Goal: Task Accomplishment & Management: Manage account settings

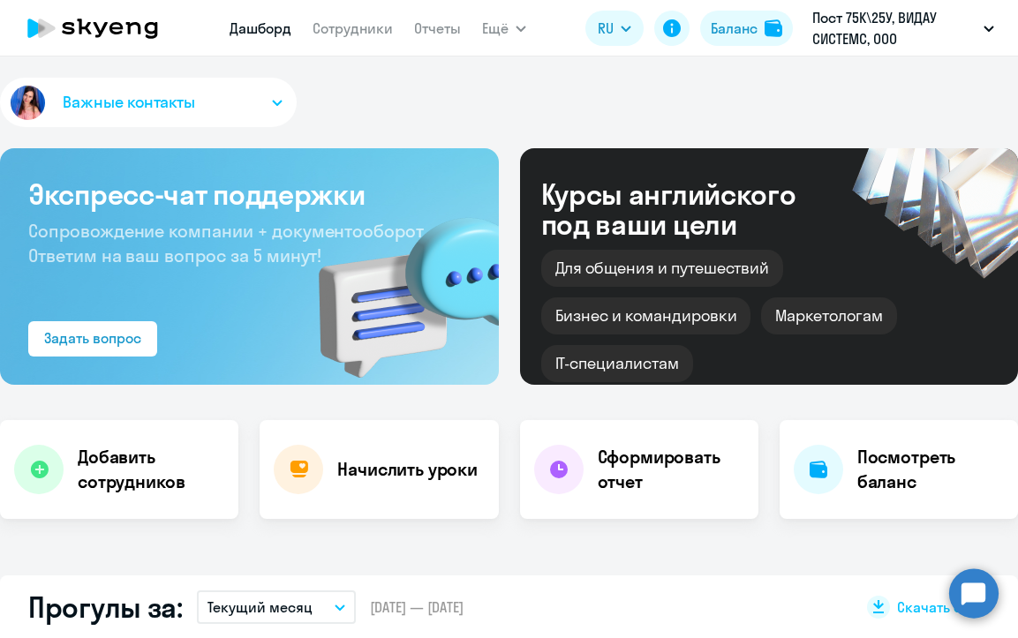
select select "30"
click at [363, 35] on link "Сотрудники" at bounding box center [353, 28] width 80 height 18
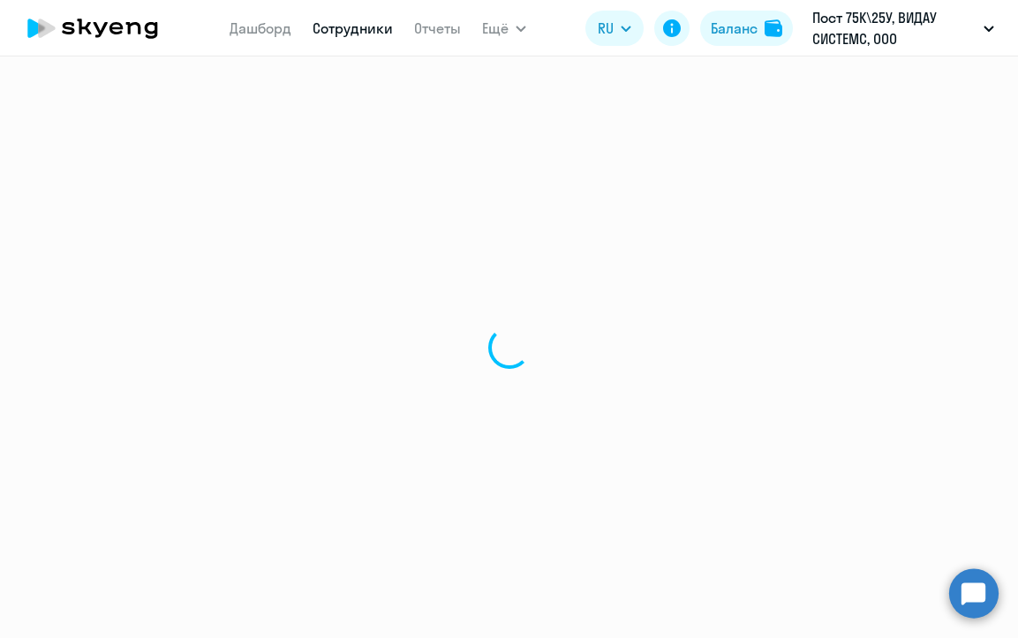
select select "30"
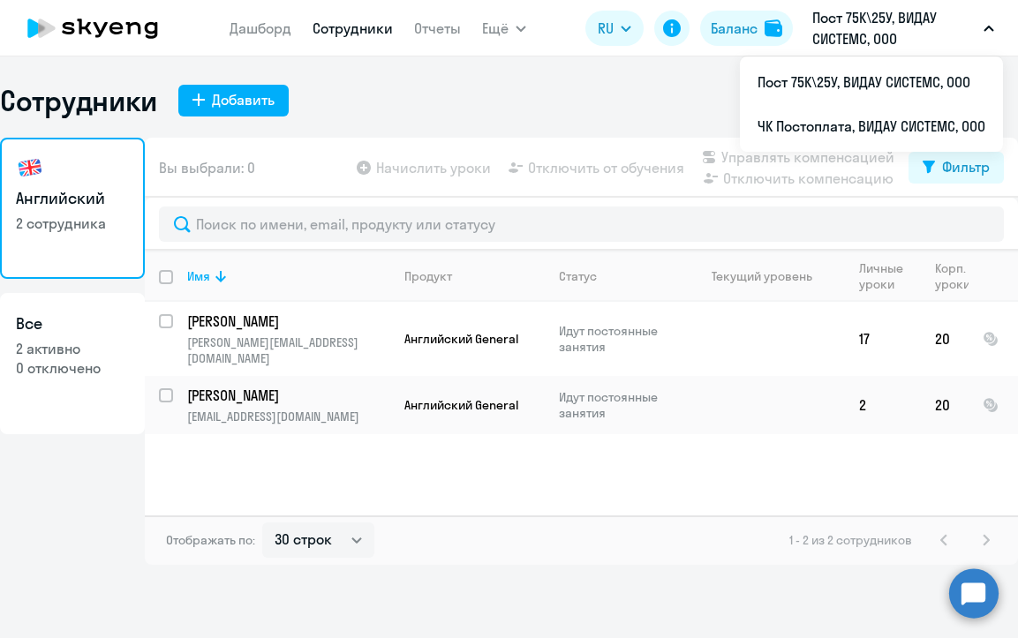
click at [891, 8] on p "Пост 75К\25У, ВИДАУ СИСТЕМС, ООО" at bounding box center [894, 28] width 164 height 42
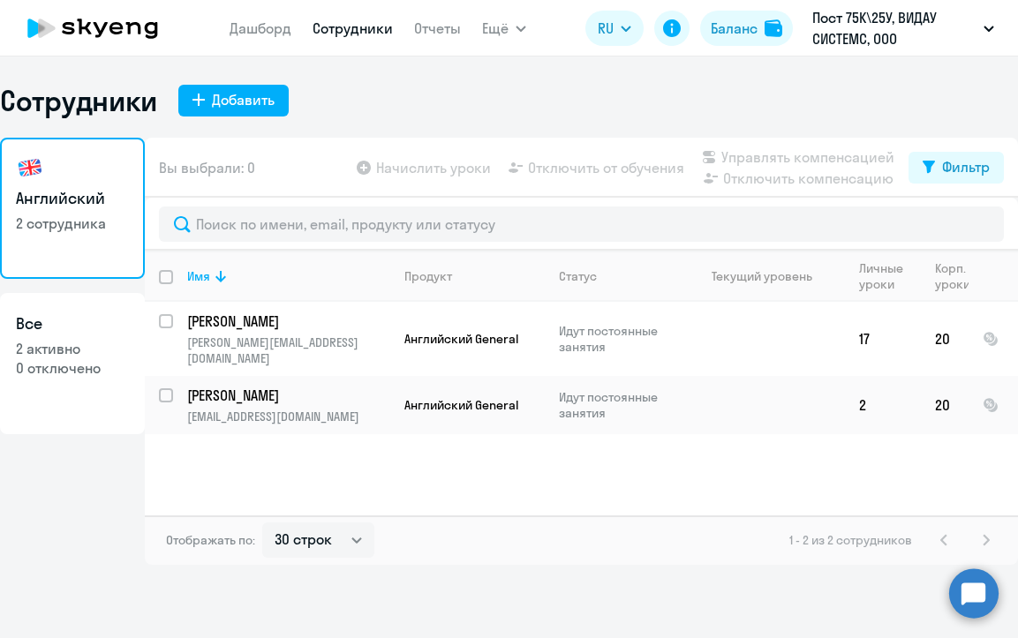
click at [886, 14] on p "Пост 75К\25У, ВИДАУ СИСТЕМС, ООО" at bounding box center [894, 28] width 164 height 42
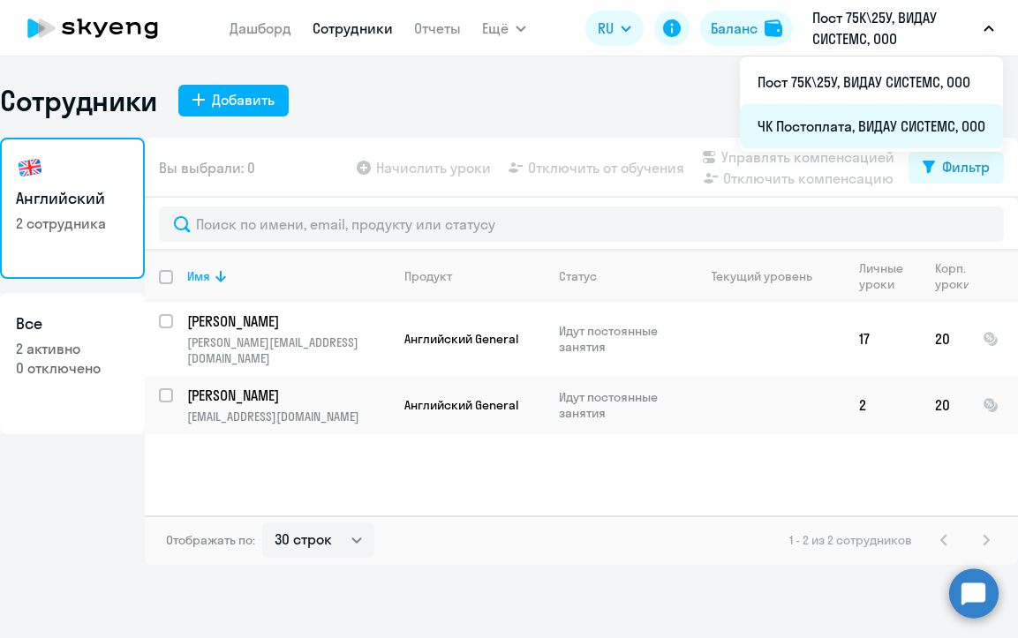
click at [885, 125] on li "ЧК Постоплата, ВИДАУ СИСТЕМС, ООО" at bounding box center [871, 126] width 263 height 44
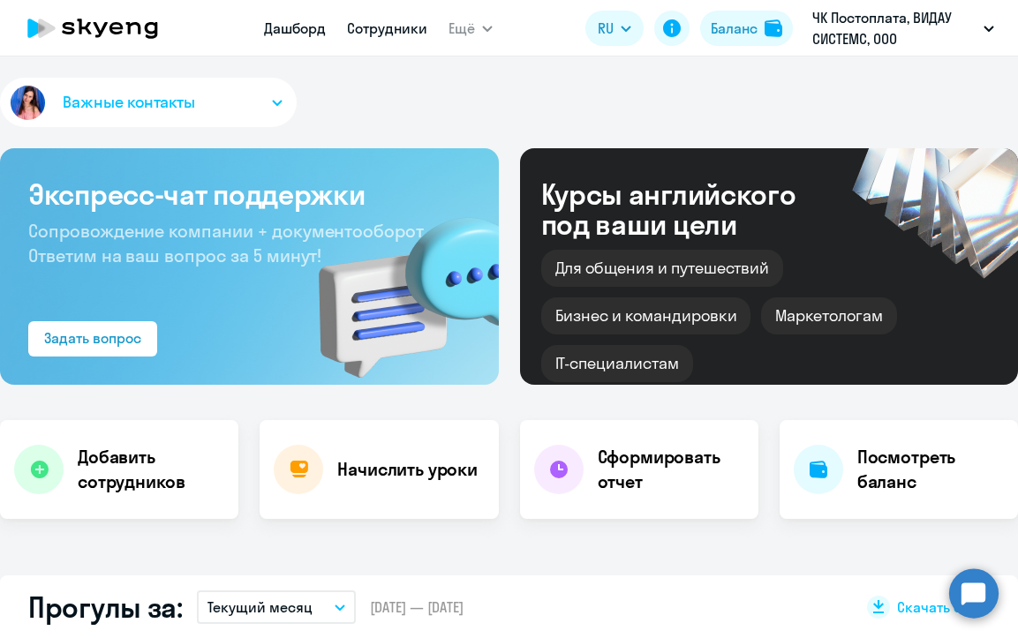
select select "30"
click at [389, 28] on link "Сотрудники" at bounding box center [387, 28] width 80 height 18
select select "30"
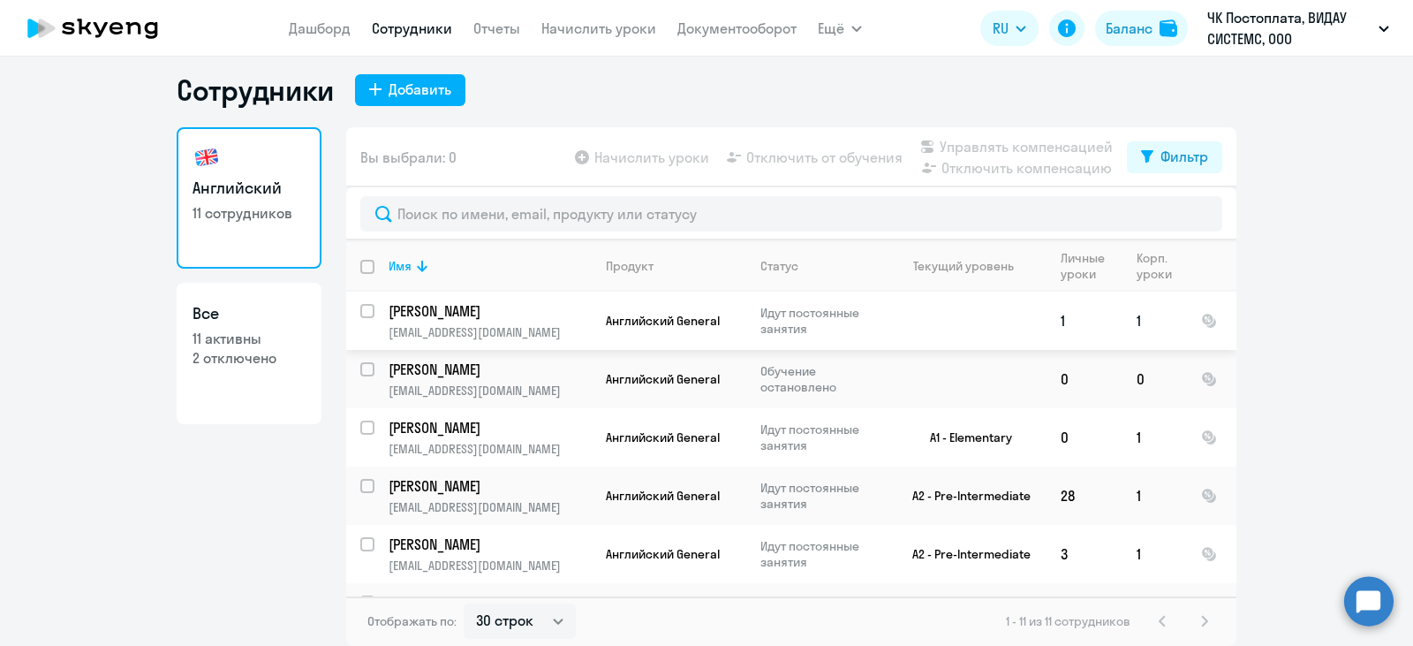
click at [360, 307] on input "select row 40659141" at bounding box center [377, 321] width 35 height 35
checkbox input "true"
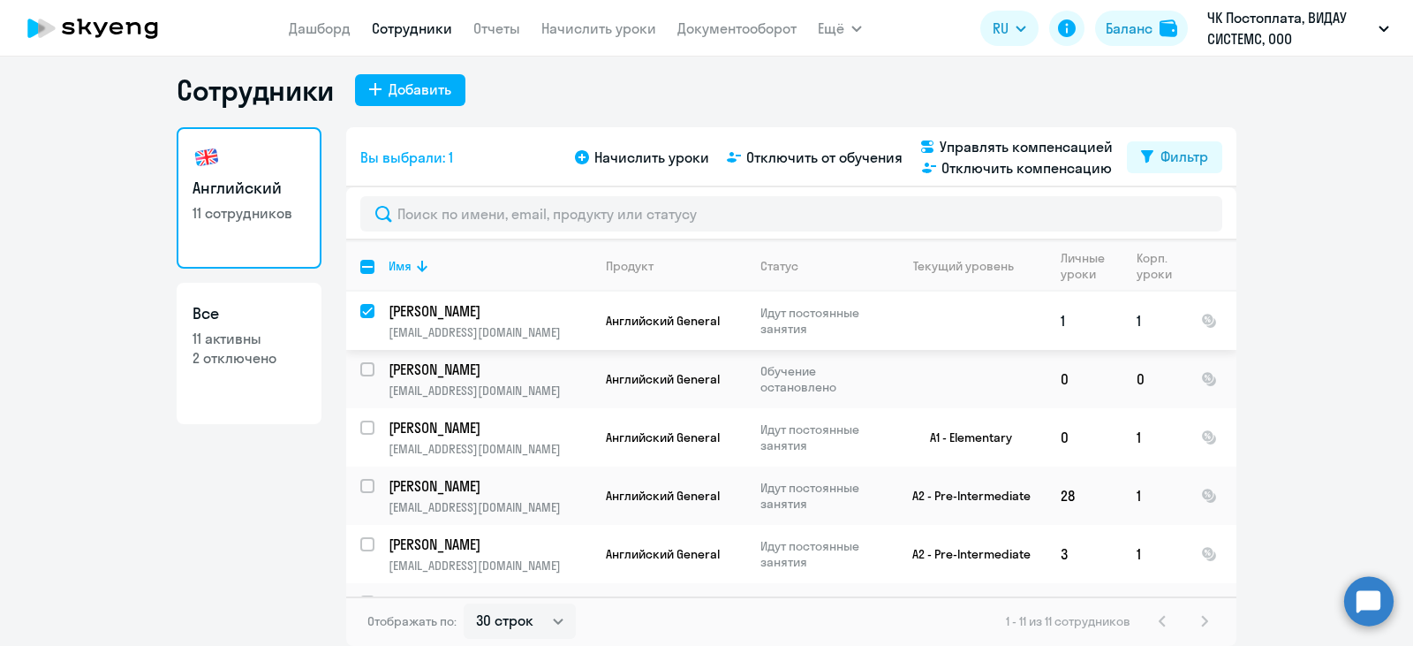
click at [502, 309] on p "[PERSON_NAME]" at bounding box center [489, 310] width 200 height 19
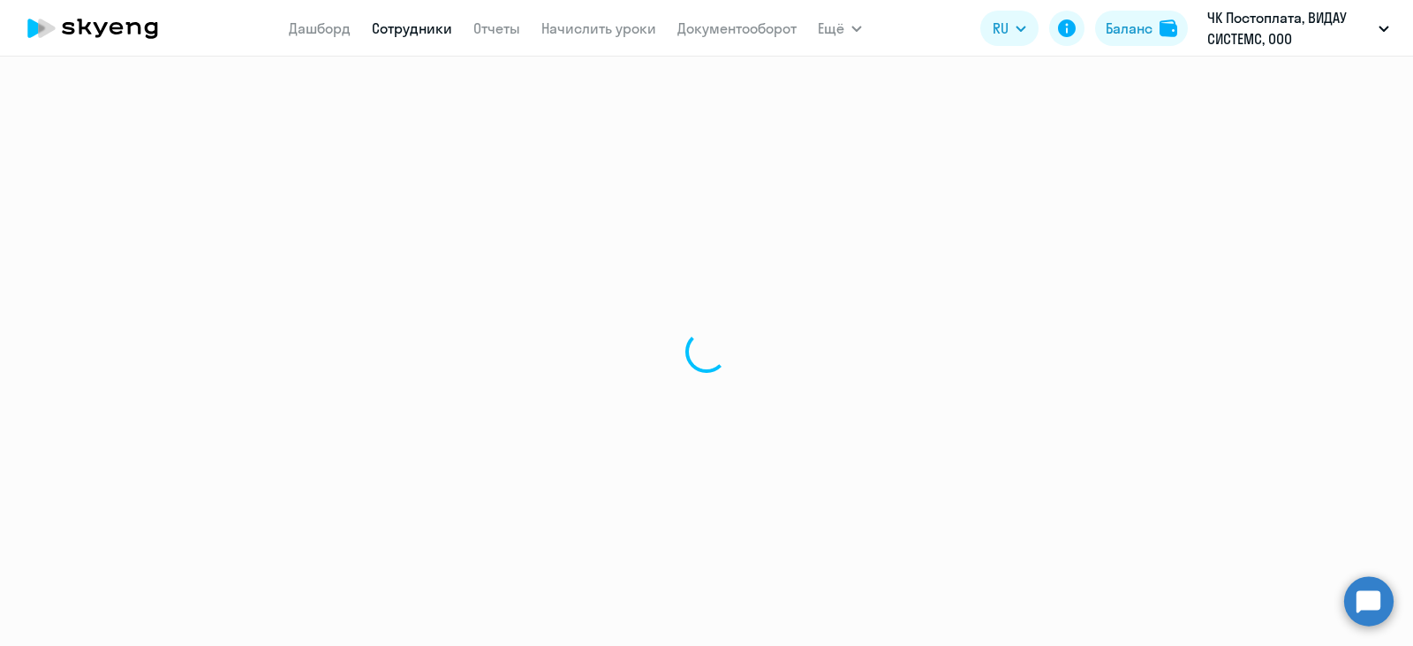
select select "english"
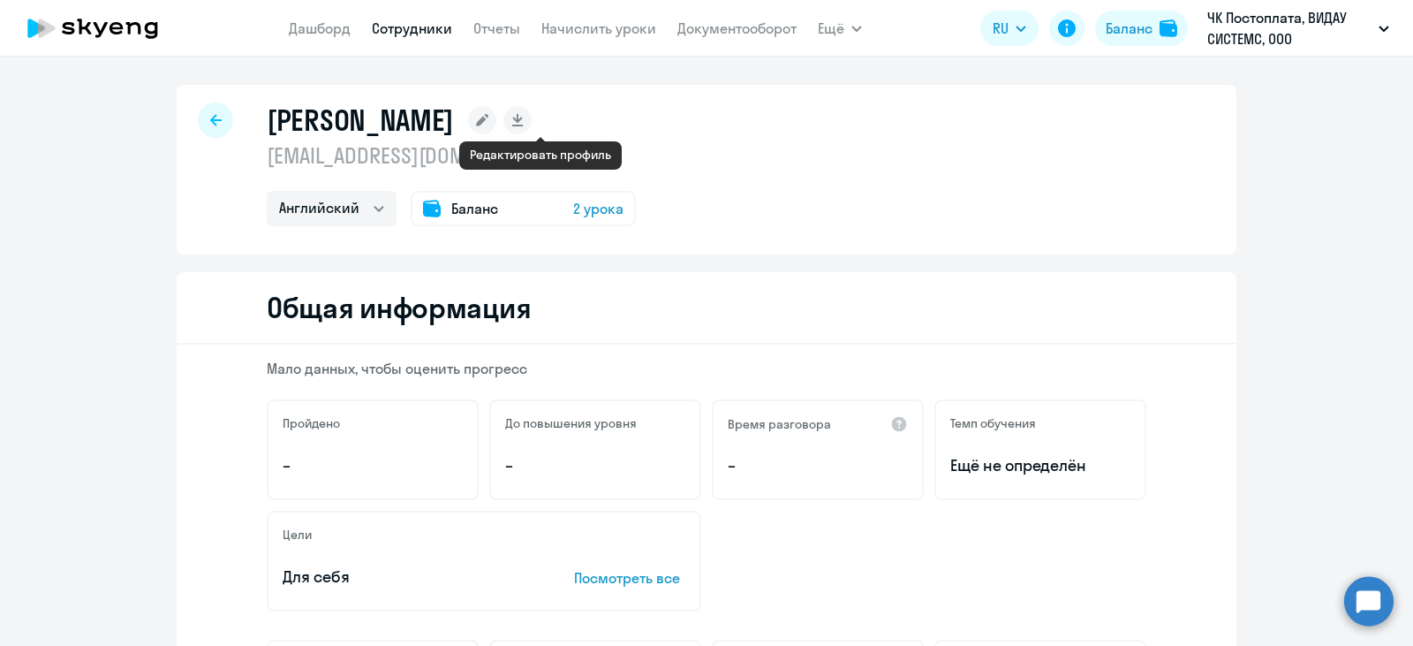
click at [496, 120] on rect at bounding box center [482, 120] width 28 height 28
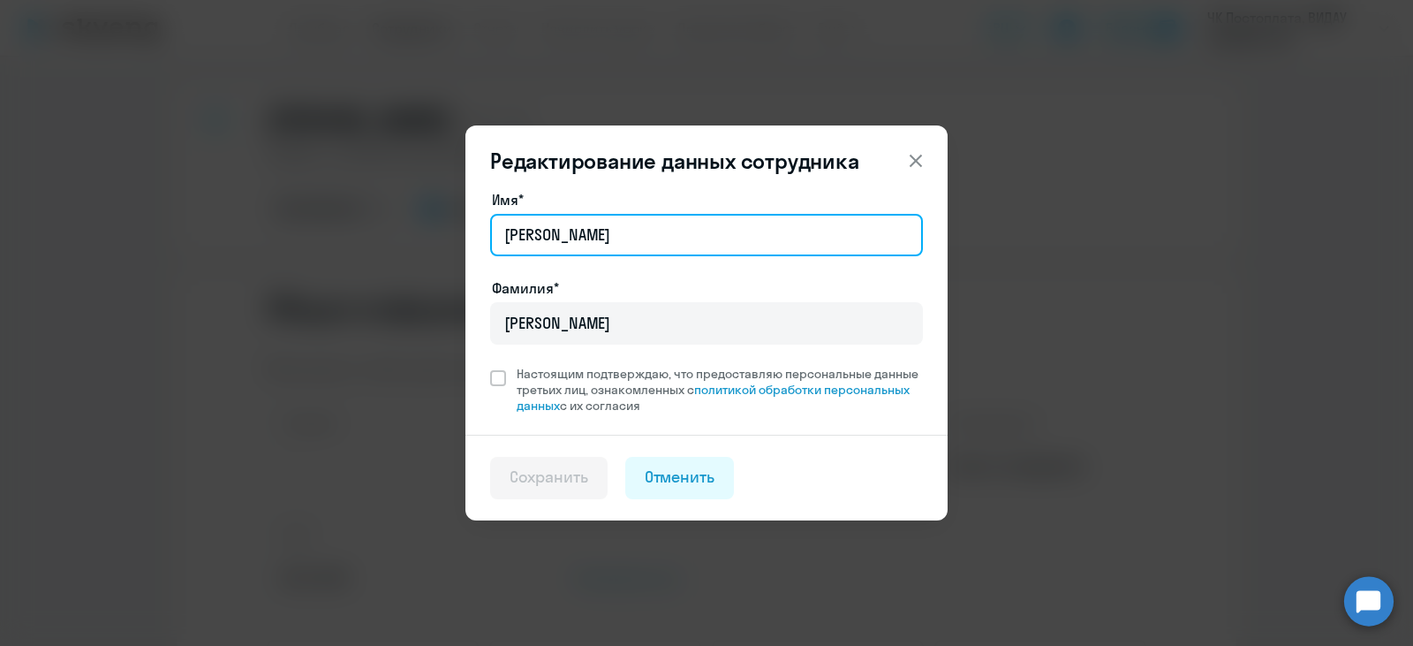
click at [567, 232] on input "[PERSON_NAME]" at bounding box center [706, 235] width 433 height 42
drag, startPoint x: 567, startPoint y: 232, endPoint x: 449, endPoint y: 211, distance: 119.3
click at [449, 210] on div "Редактирование данных сотрудника Имя* [PERSON_NAME]* [PERSON_NAME] Настоящим по…" at bounding box center [706, 323] width 855 height 495
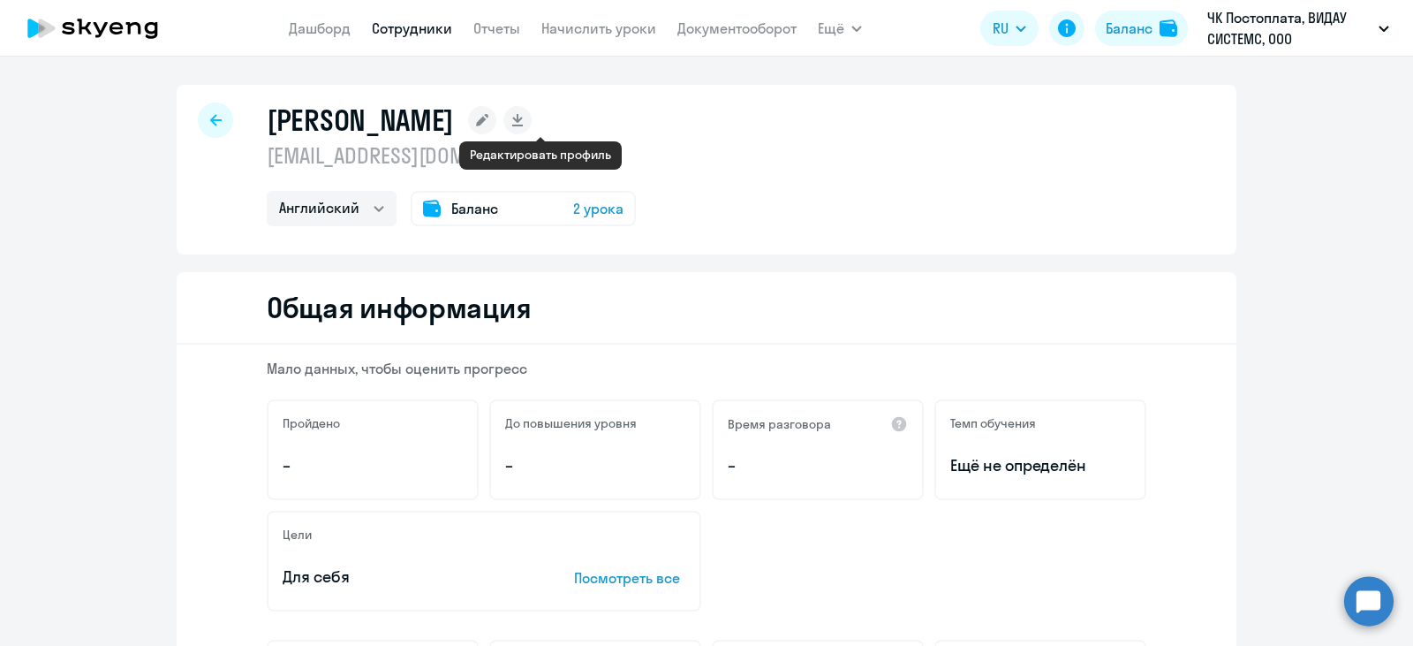
click at [488, 119] on icon at bounding box center [482, 120] width 12 height 12
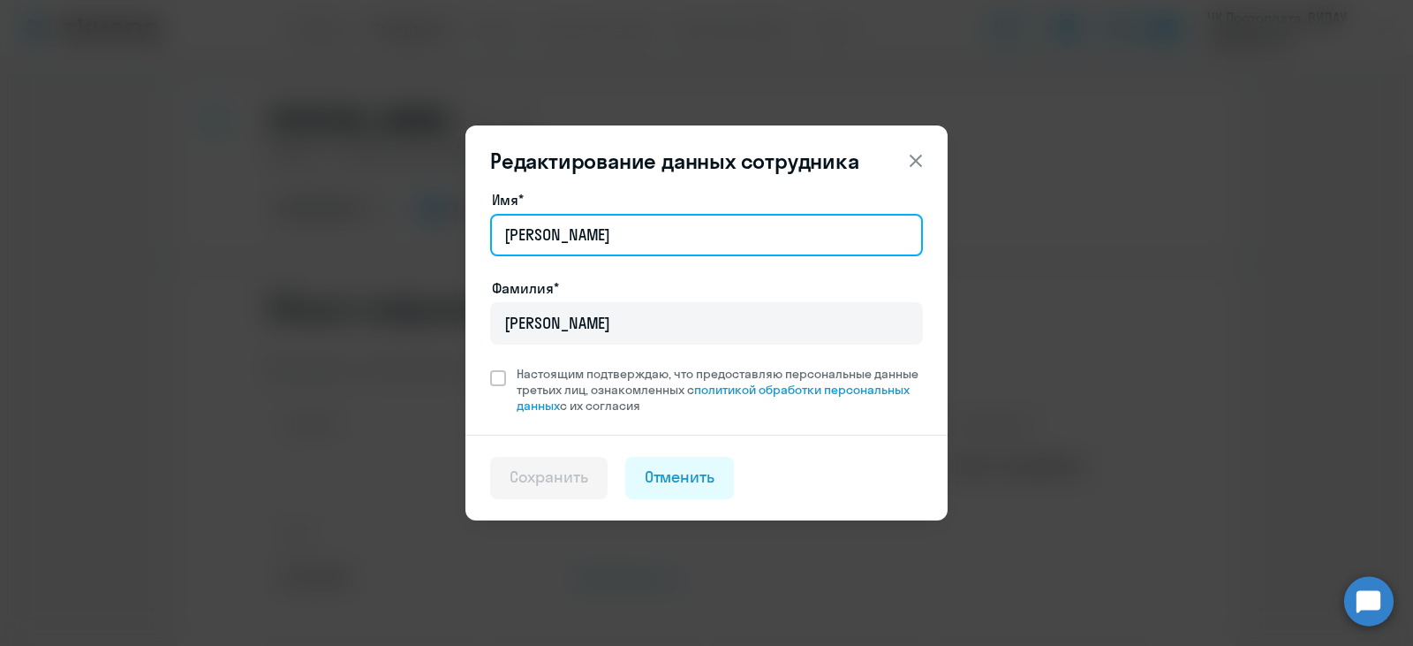
drag, startPoint x: 600, startPoint y: 243, endPoint x: 468, endPoint y: 232, distance: 132.0
click at [468, 232] on div "Имя* [PERSON_NAME]* [PERSON_NAME] Настоящим подтверждаю, что предоставляю персо…" at bounding box center [706, 311] width 482 height 245
type input "[PERSON_NAME]"
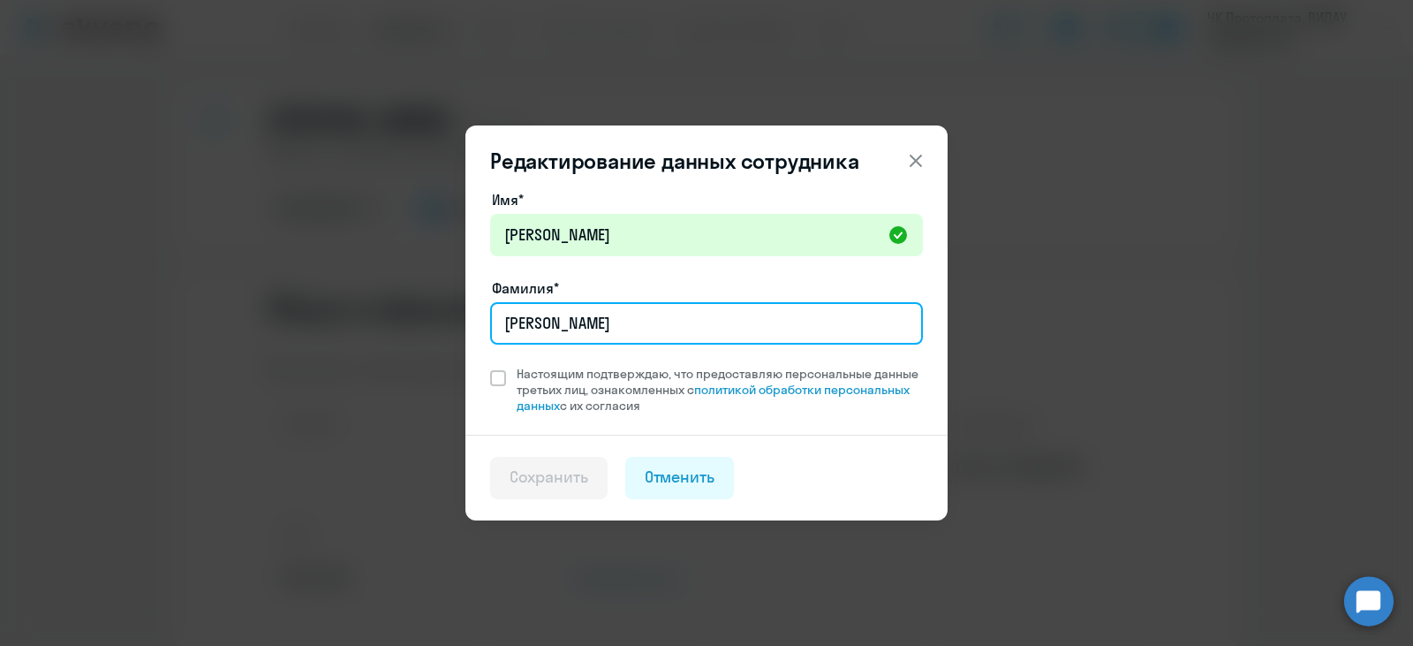
click at [629, 319] on input "[PERSON_NAME]" at bounding box center [706, 323] width 433 height 42
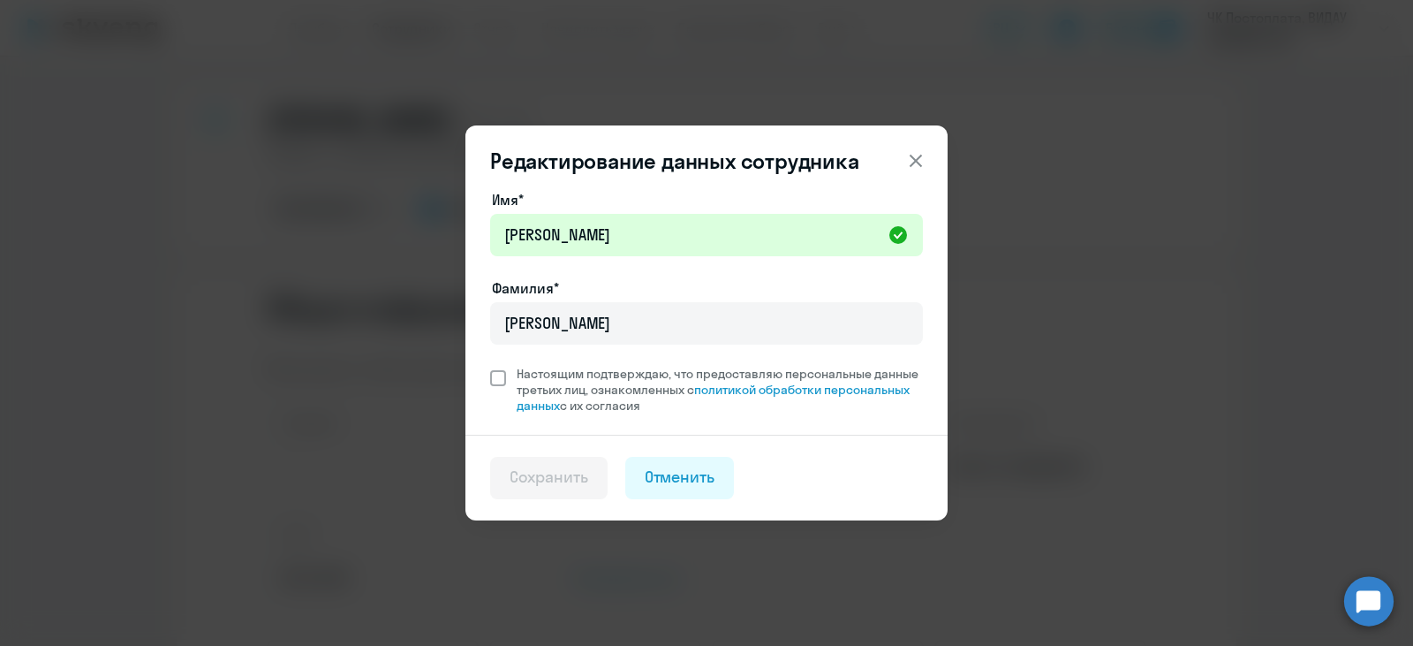
click at [500, 405] on label "Настоящим подтверждаю, что предоставляю персональные данные третьих лиц, ознако…" at bounding box center [706, 390] width 433 height 48
click at [490, 366] on input "Настоящим подтверждаю, что предоставляю персональные данные третьих лиц, ознако…" at bounding box center [489, 365] width 1 height 1
checkbox input "true"
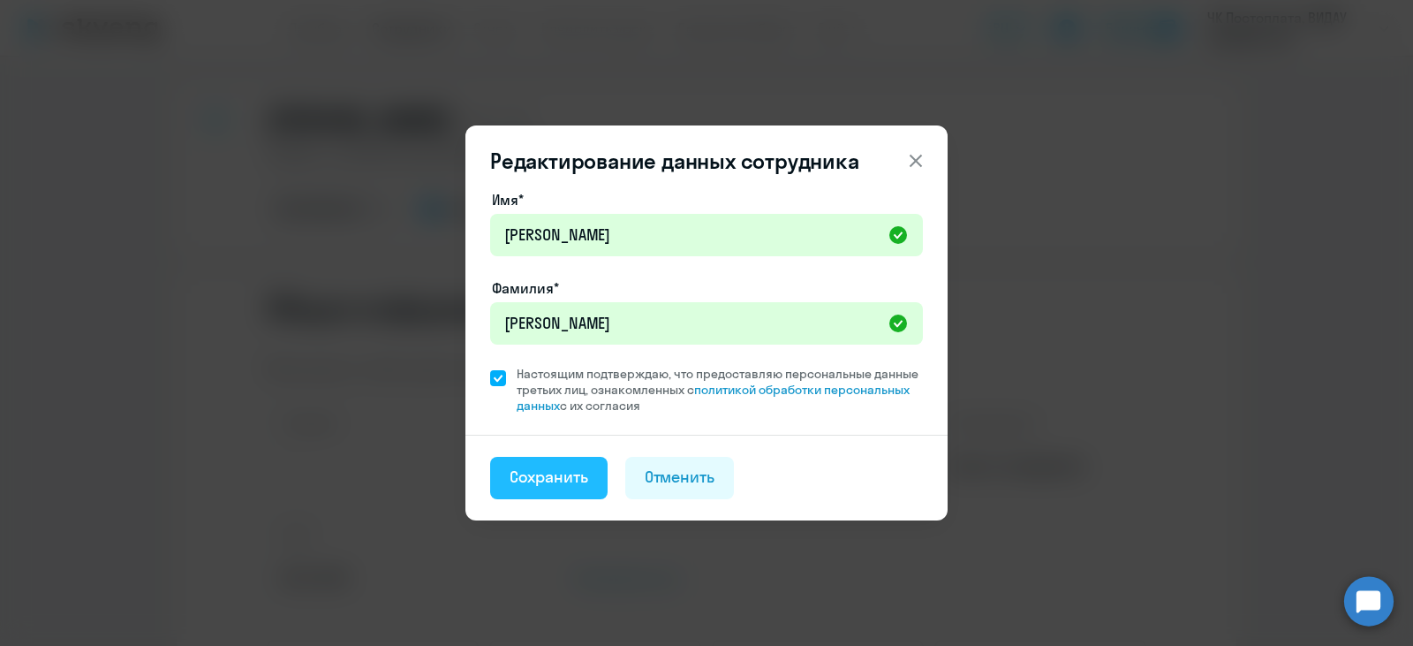
drag, startPoint x: 559, startPoint y: 470, endPoint x: 561, endPoint y: 461, distance: 9.0
click at [561, 461] on button "Сохранить" at bounding box center [548, 478] width 117 height 42
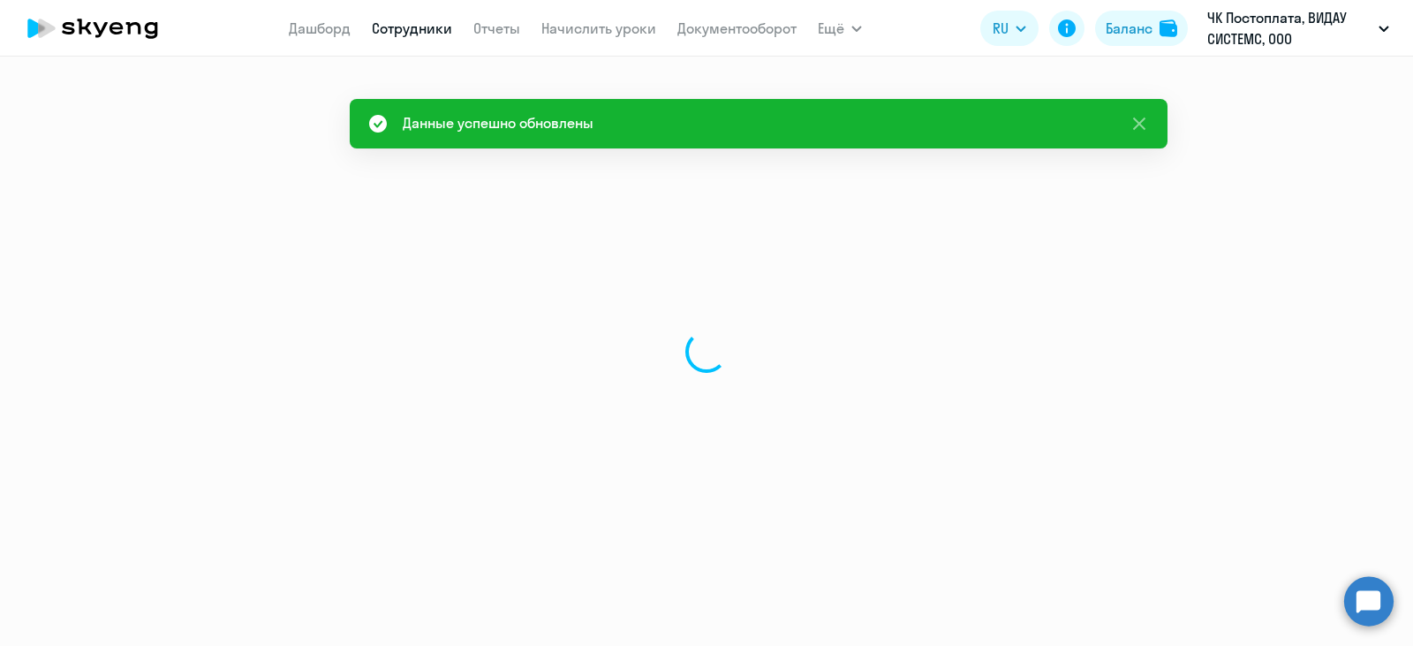
select select "english"
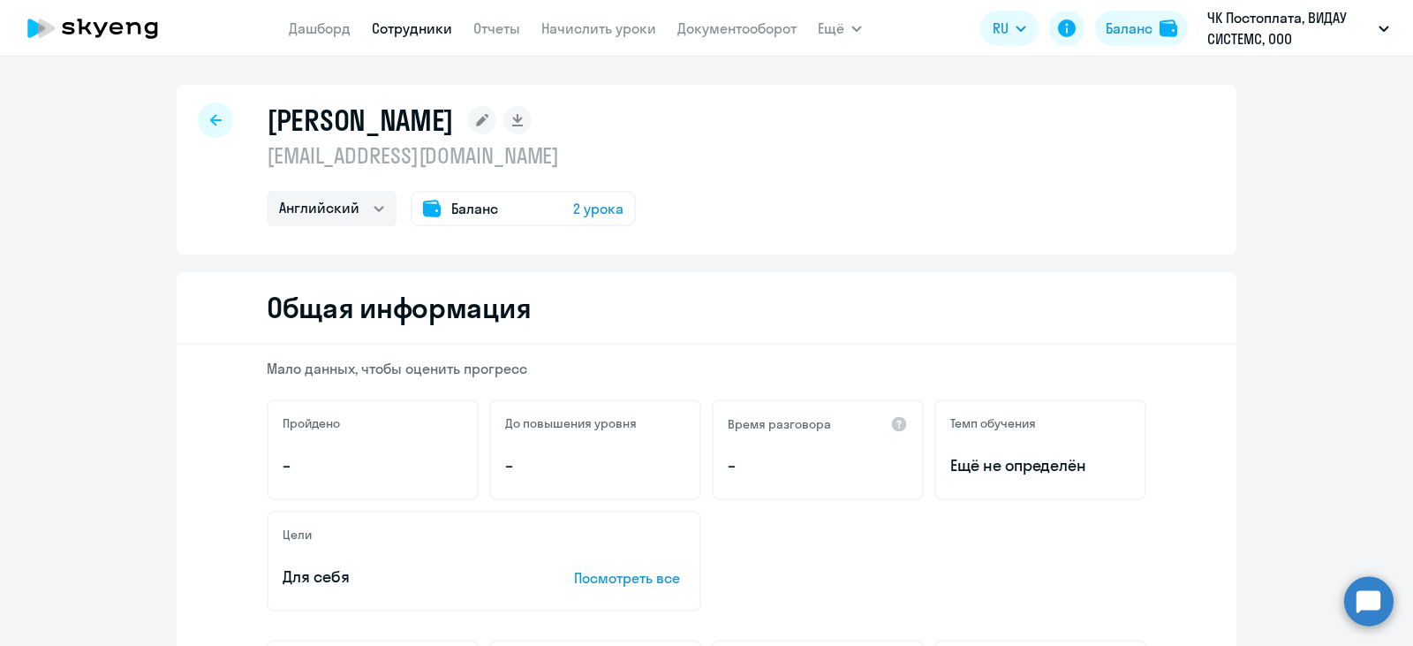
click at [210, 118] on icon at bounding box center [215, 120] width 11 height 12
select select "30"
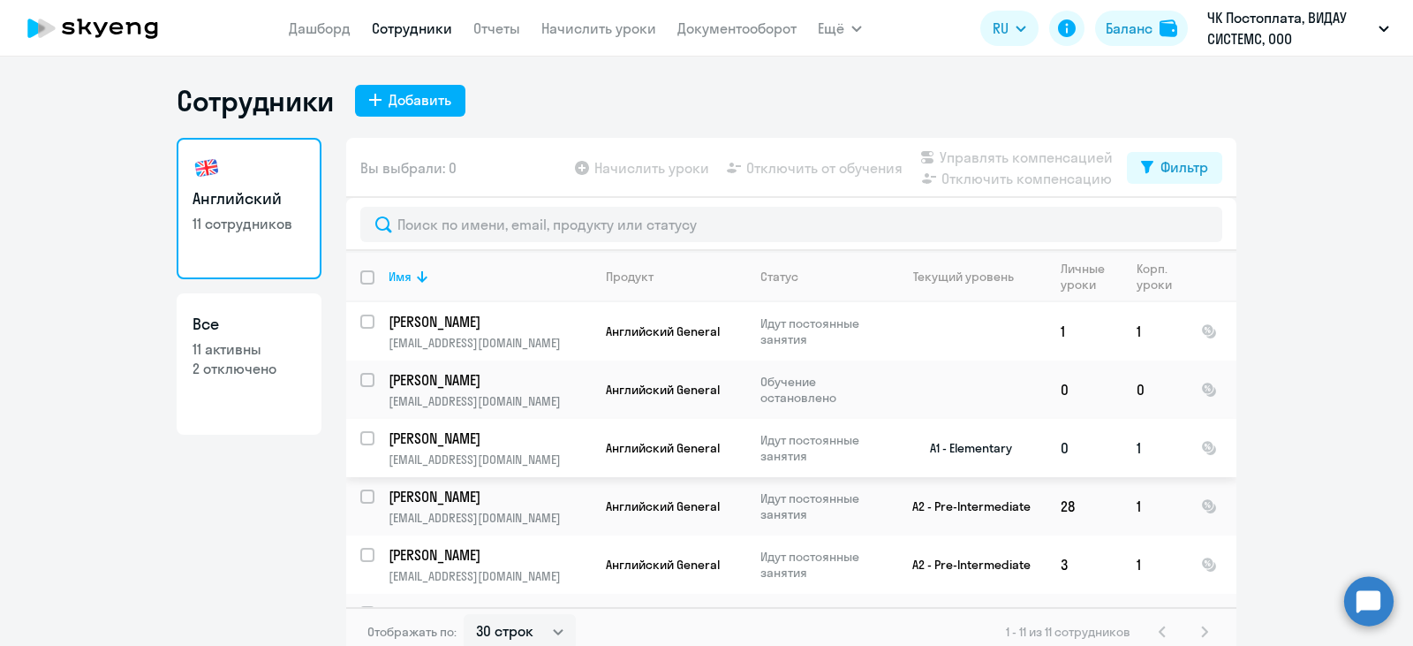
scroll to position [11, 0]
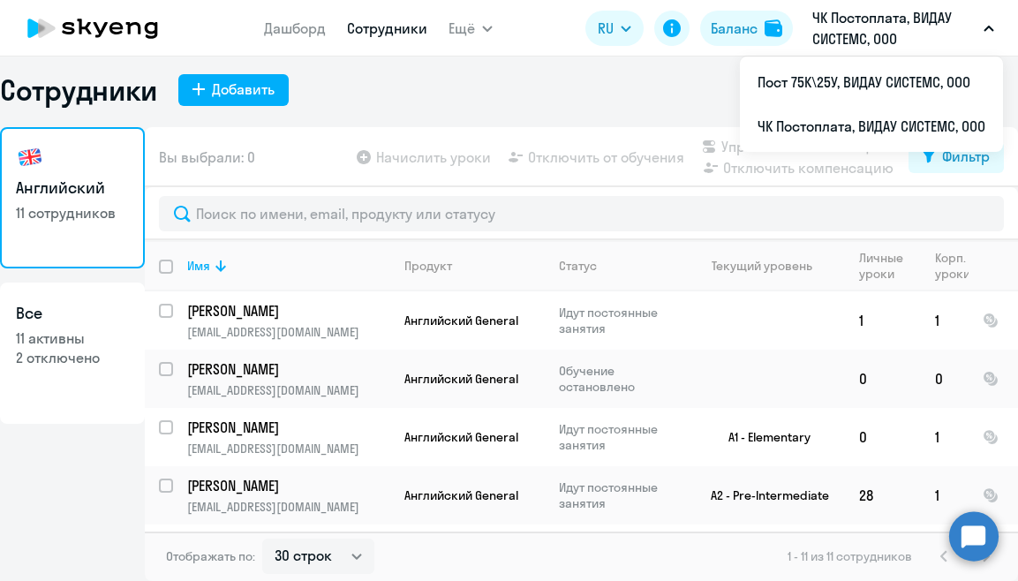
click at [986, 26] on icon "button" at bounding box center [989, 29] width 11 height 6
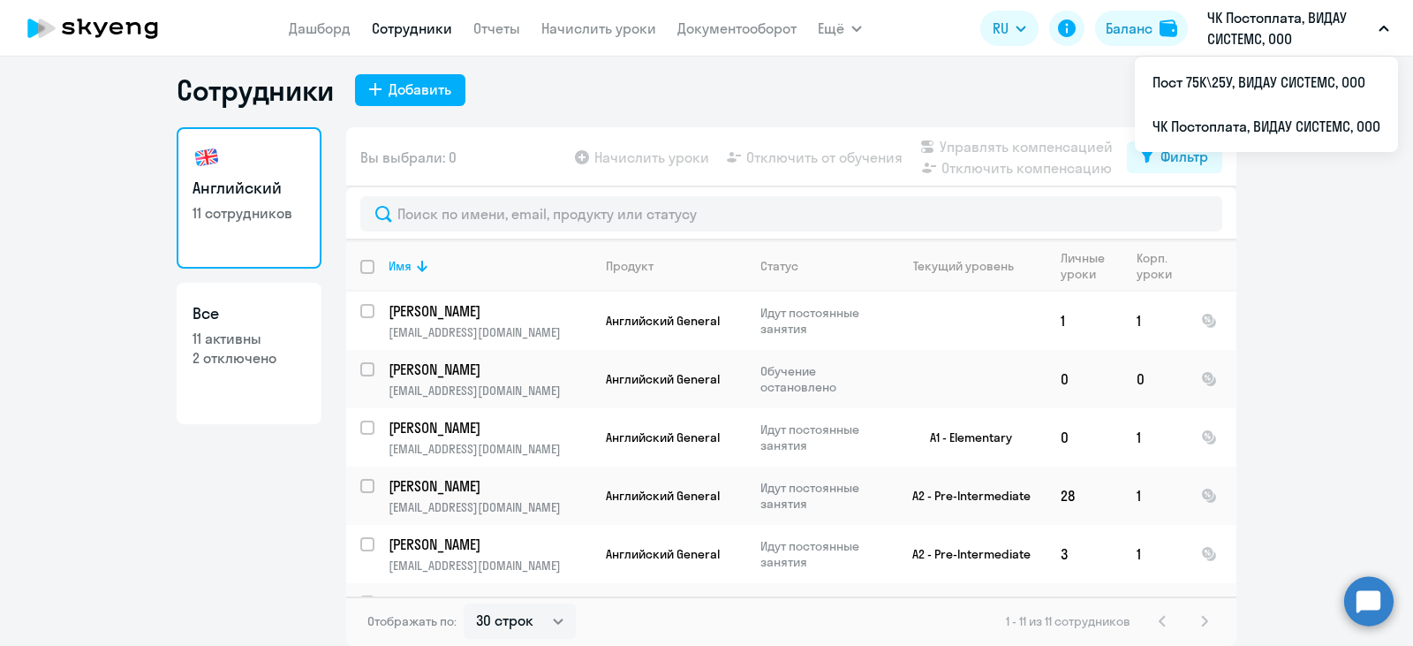
click at [1017, 28] on p "ЧК Постоплата, ВИДАУ СИСТЕМС, ООО" at bounding box center [1289, 28] width 164 height 42
click at [1017, 28] on icon "button" at bounding box center [1383, 28] width 9 height 4
click at [1017, 33] on div "Баланс" at bounding box center [1129, 28] width 47 height 21
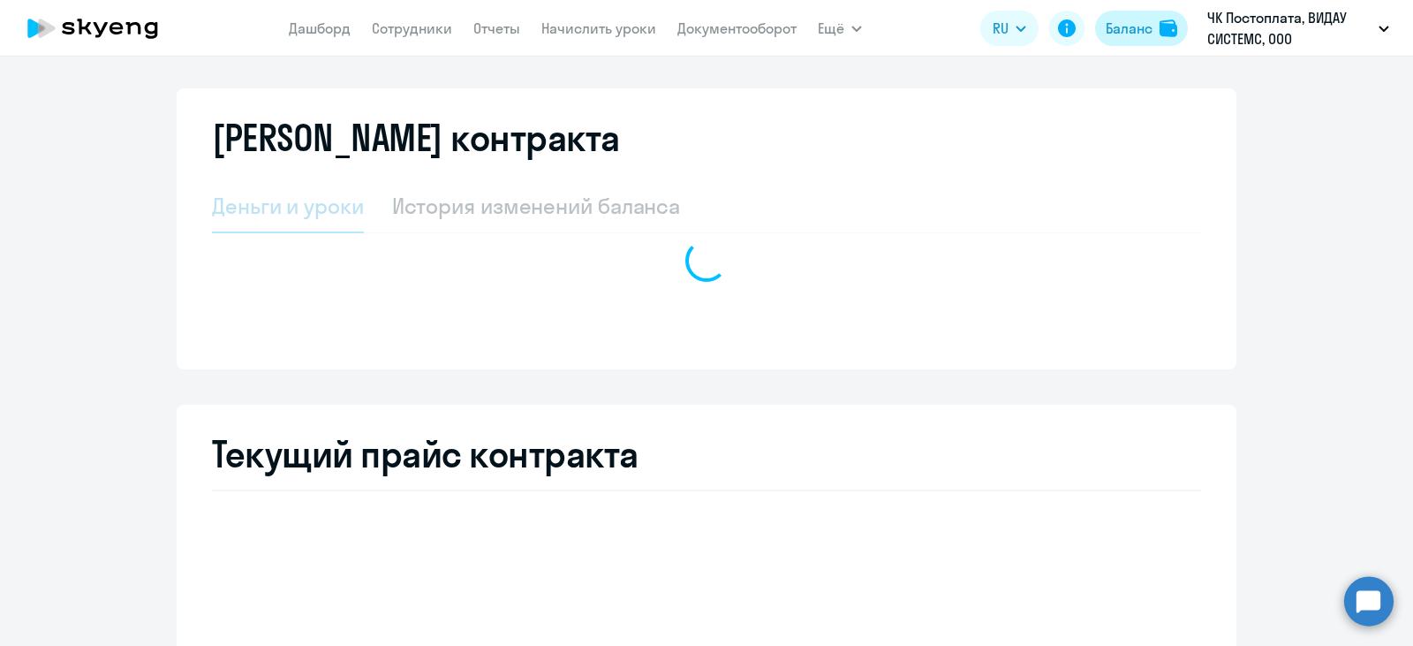
select select "english_adult_not_native_speaker"
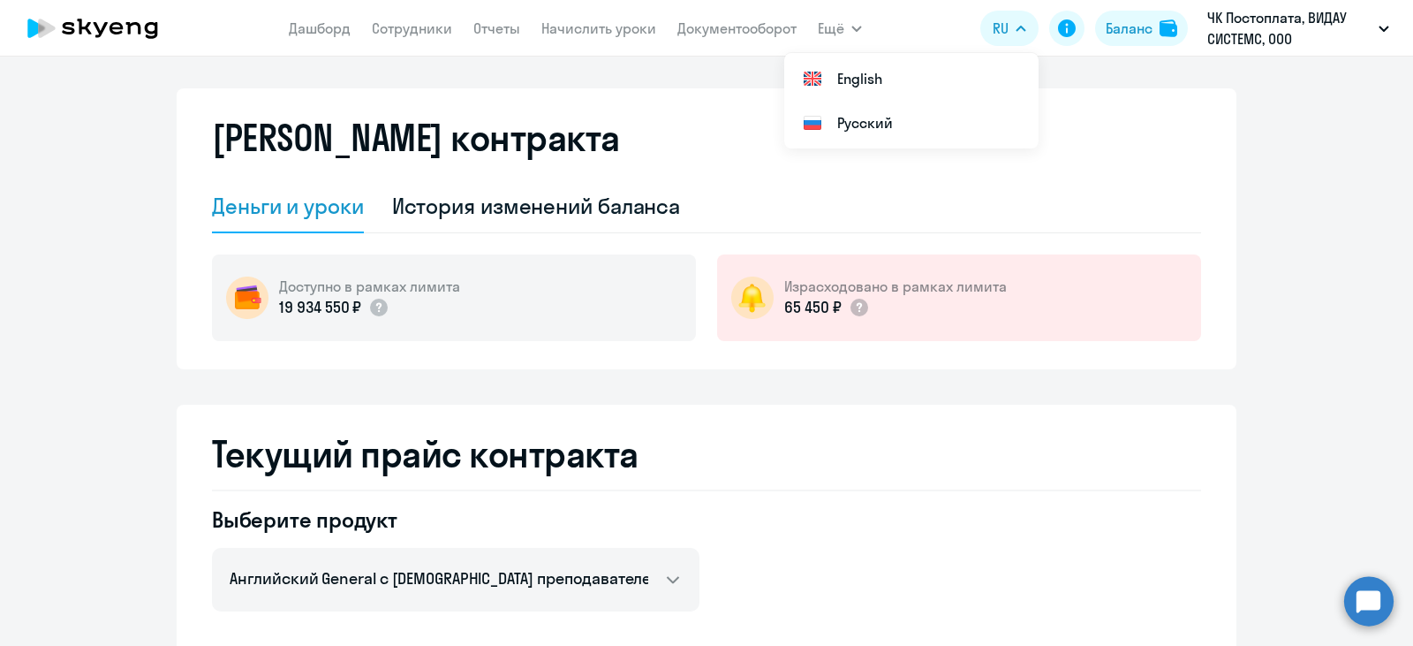
click at [134, 23] on icon at bounding box center [133, 28] width 15 height 12
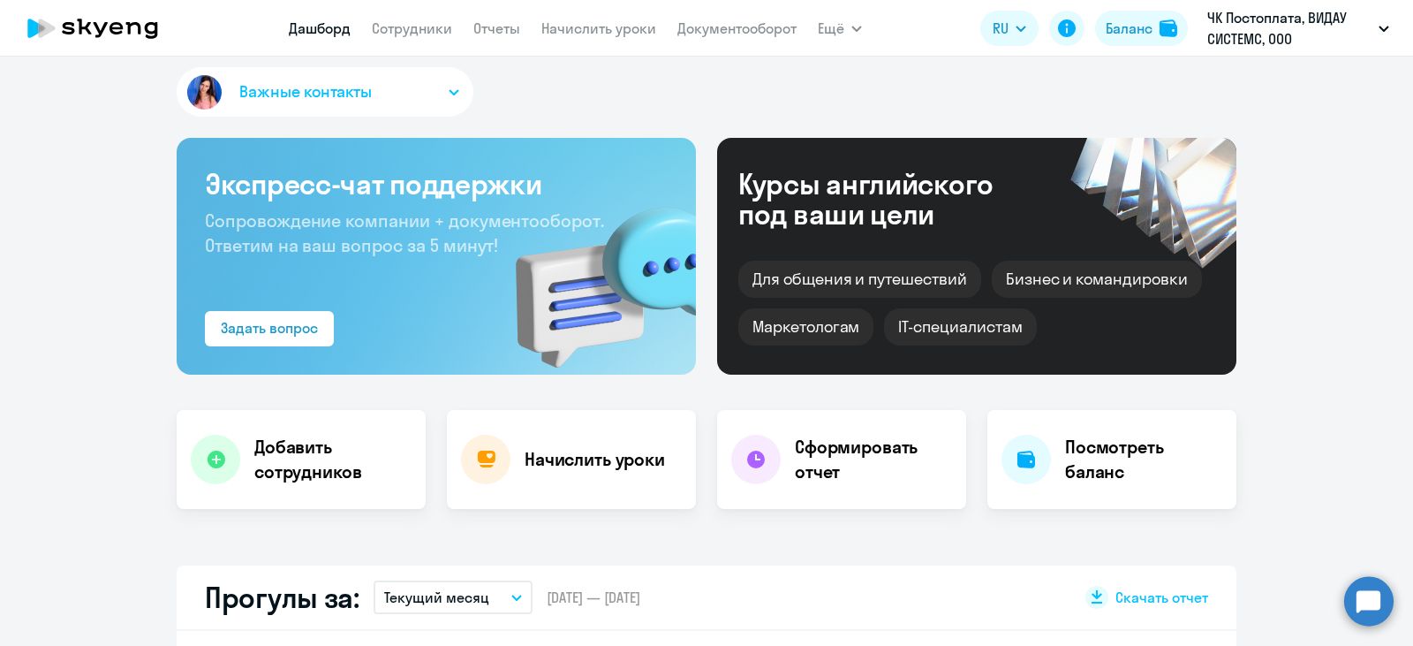
select select "30"
click at [1017, 23] on p "ЧК Постоплата, ВИДАУ СИСТЕМС, ООО" at bounding box center [1289, 28] width 164 height 42
